Goal: Task Accomplishment & Management: Complete application form

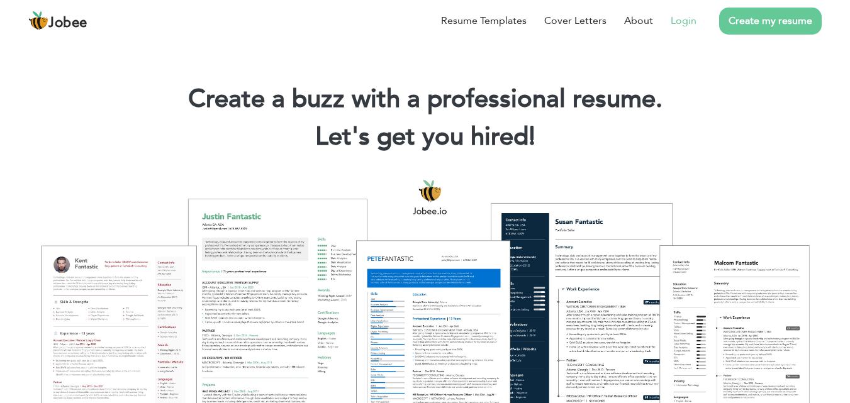
click at [677, 24] on link "Login" at bounding box center [683, 20] width 26 height 15
click at [768, 21] on link "Create my resume" at bounding box center [770, 21] width 103 height 27
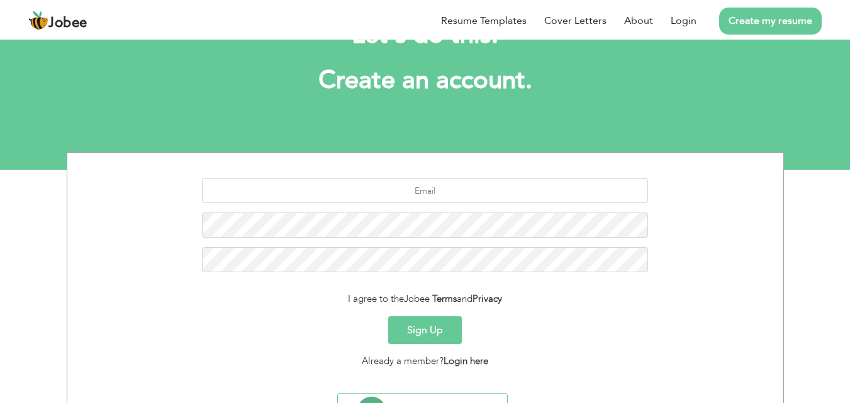
scroll to position [63, 0]
